Goal: Complete application form

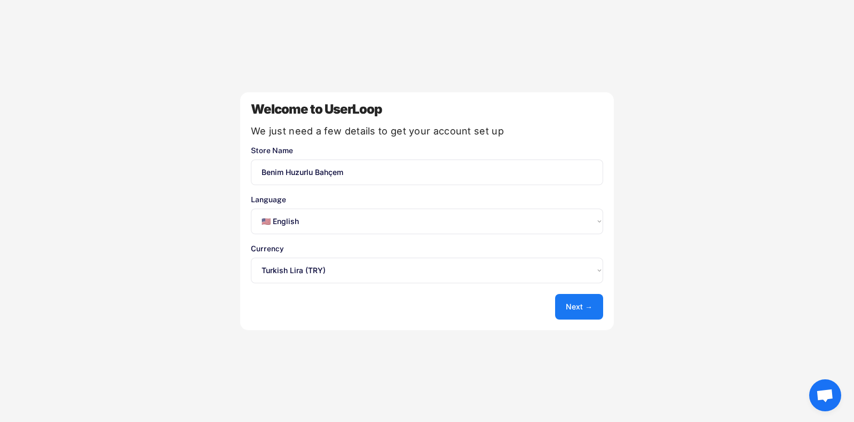
select select ""en""
select select ""1348695171700984260__LOOKUP__1635527639545x580683553836480300""
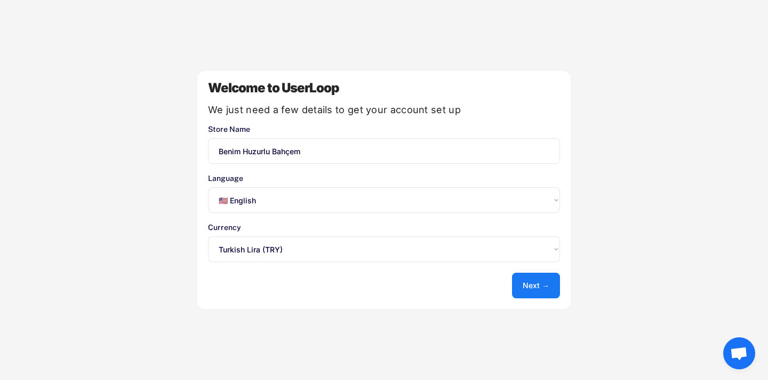
click at [268, 84] on div "Welcome to UserLoop" at bounding box center [384, 88] width 352 height 13
click at [257, 136] on div "Store Name" at bounding box center [384, 144] width 352 height 38
click at [257, 150] on input "input" at bounding box center [384, 151] width 352 height 26
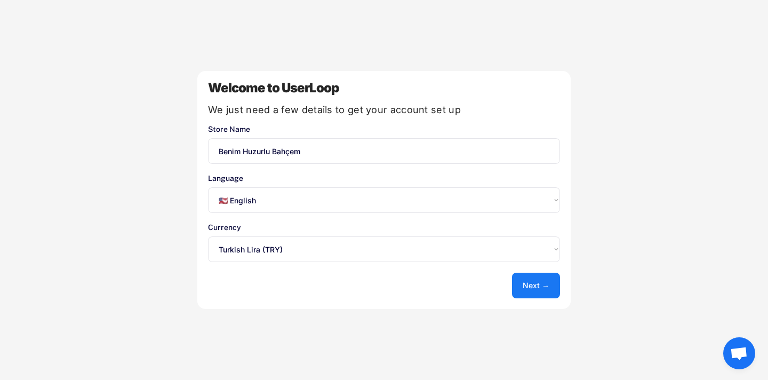
click at [161, 180] on div "Welcome to UserLoop We just need a few details to get your account set up Store…" at bounding box center [384, 190] width 768 height 380
click at [241, 208] on select "Select an option... 🇺🇸 English 🇫🇷 Français 🇩🇪 Deutsch 🇪🇸 Español" at bounding box center [384, 200] width 352 height 26
click at [530, 286] on button "Next →" at bounding box center [536, 286] width 48 height 26
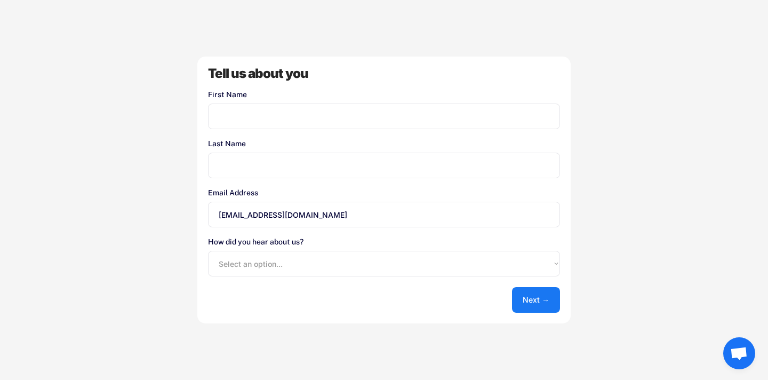
click at [251, 117] on input "input" at bounding box center [384, 116] width 352 height 26
click at [545, 299] on button "Next →" at bounding box center [536, 300] width 48 height 26
